Goal: Use online tool/utility: Utilize a website feature to perform a specific function

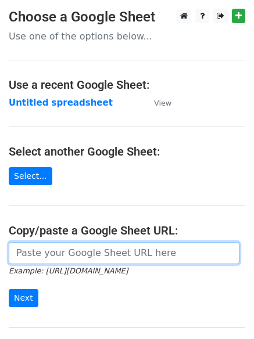
click at [36, 255] on input "url" at bounding box center [124, 253] width 231 height 22
paste input "https://docs.google.com/spreadsheets/d/1QOTin5cPRDsgY7xY8lf2Pqzf5gYF0buAC_02NPT…"
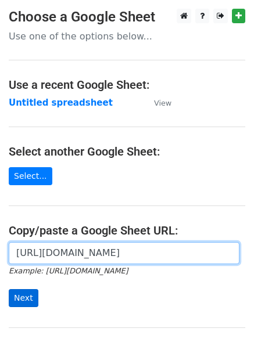
type input "https://docs.google.com/spreadsheets/d/1QOTin5cPRDsgY7xY8lf2Pqzf5gYF0buAC_02NPT…"
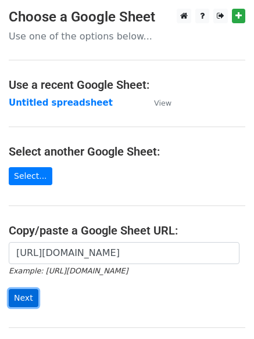
click at [18, 296] on input "Next" at bounding box center [24, 298] width 30 height 18
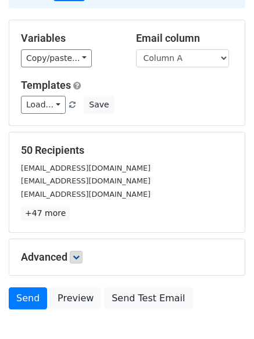
scroll to position [128, 0]
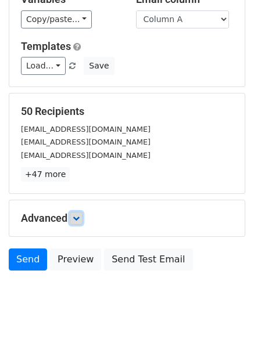
click at [77, 218] on icon at bounding box center [76, 218] width 7 height 7
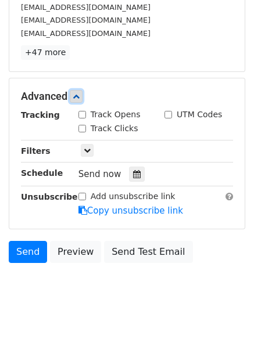
scroll to position [252, 0]
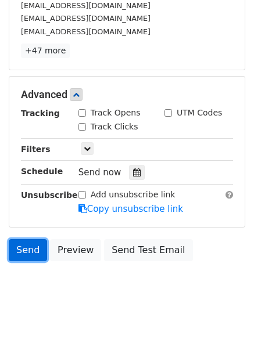
click at [29, 250] on link "Send" at bounding box center [28, 250] width 38 height 22
